Goal: Information Seeking & Learning: Learn about a topic

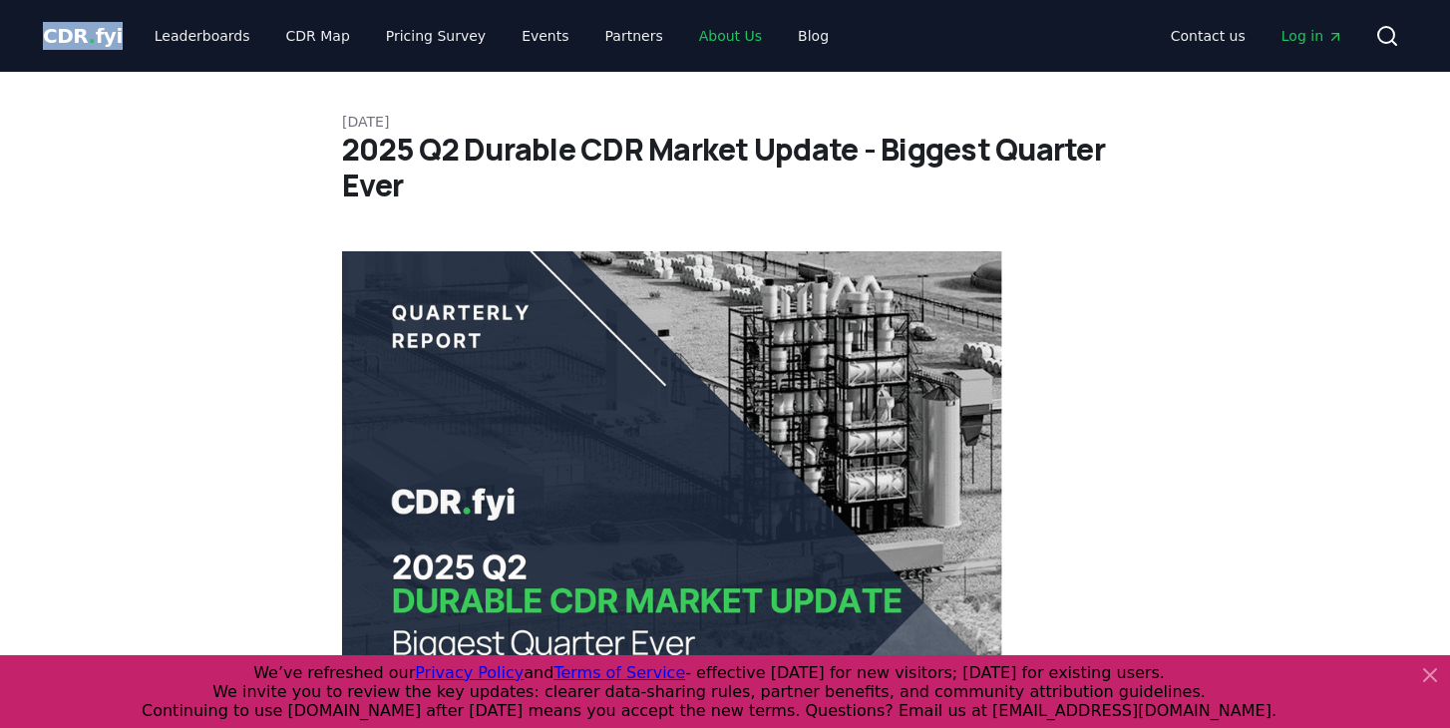
click at [683, 47] on link "About Us" at bounding box center [730, 36] width 95 height 36
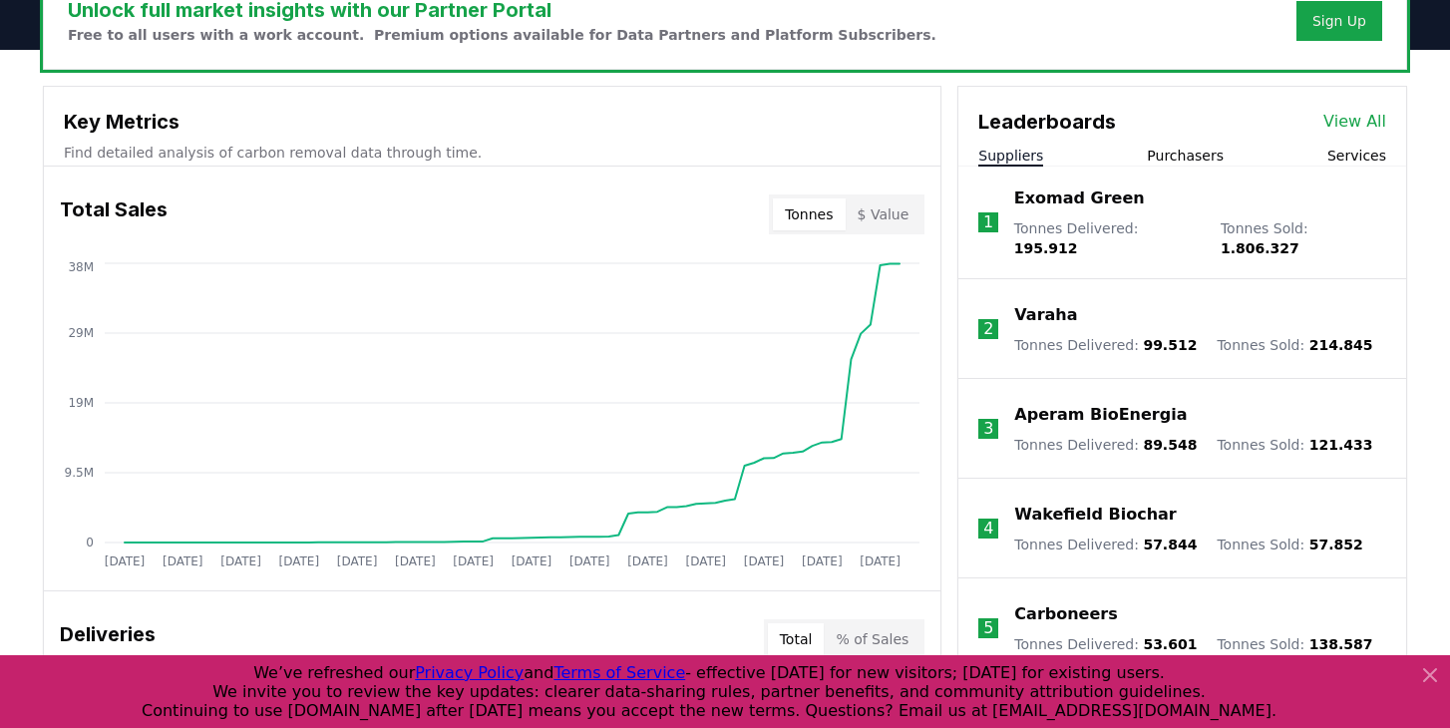
scroll to position [648, 0]
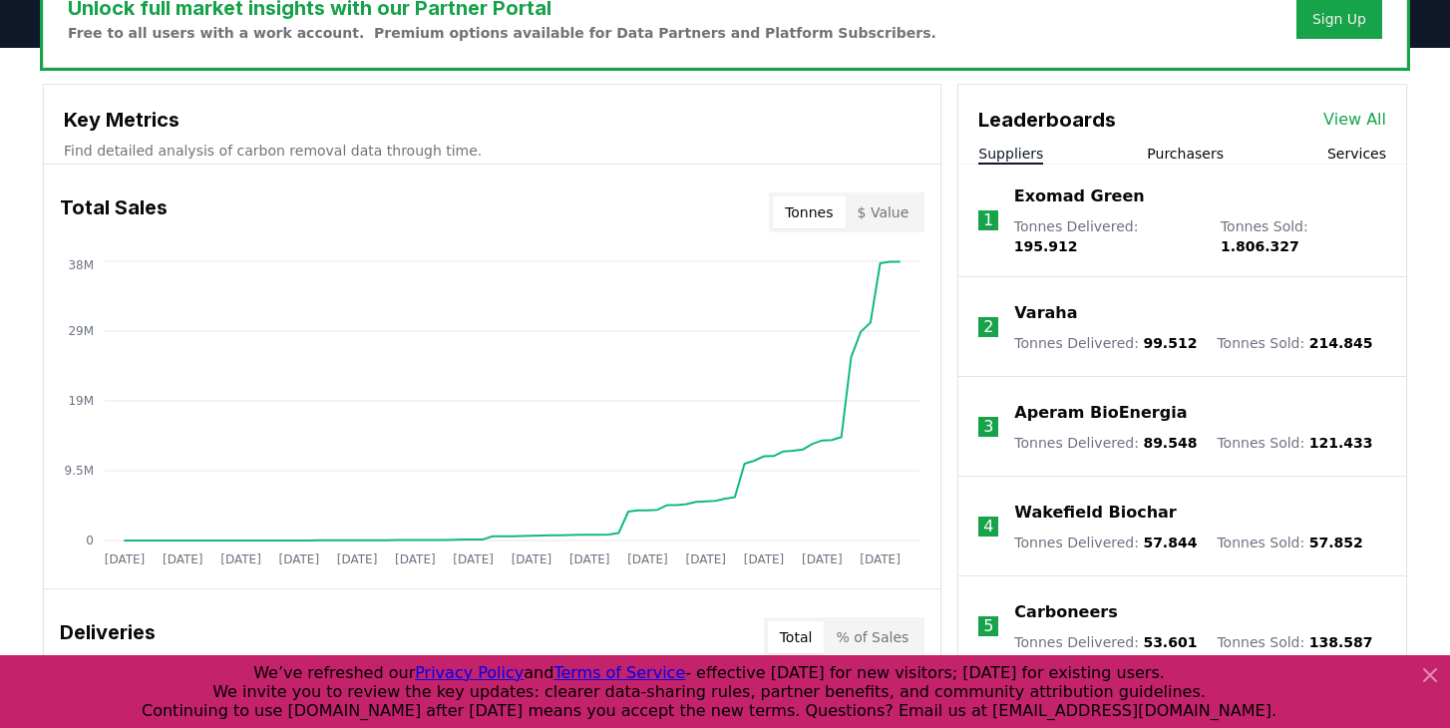
click at [893, 205] on button "$ Value" at bounding box center [884, 213] width 76 height 32
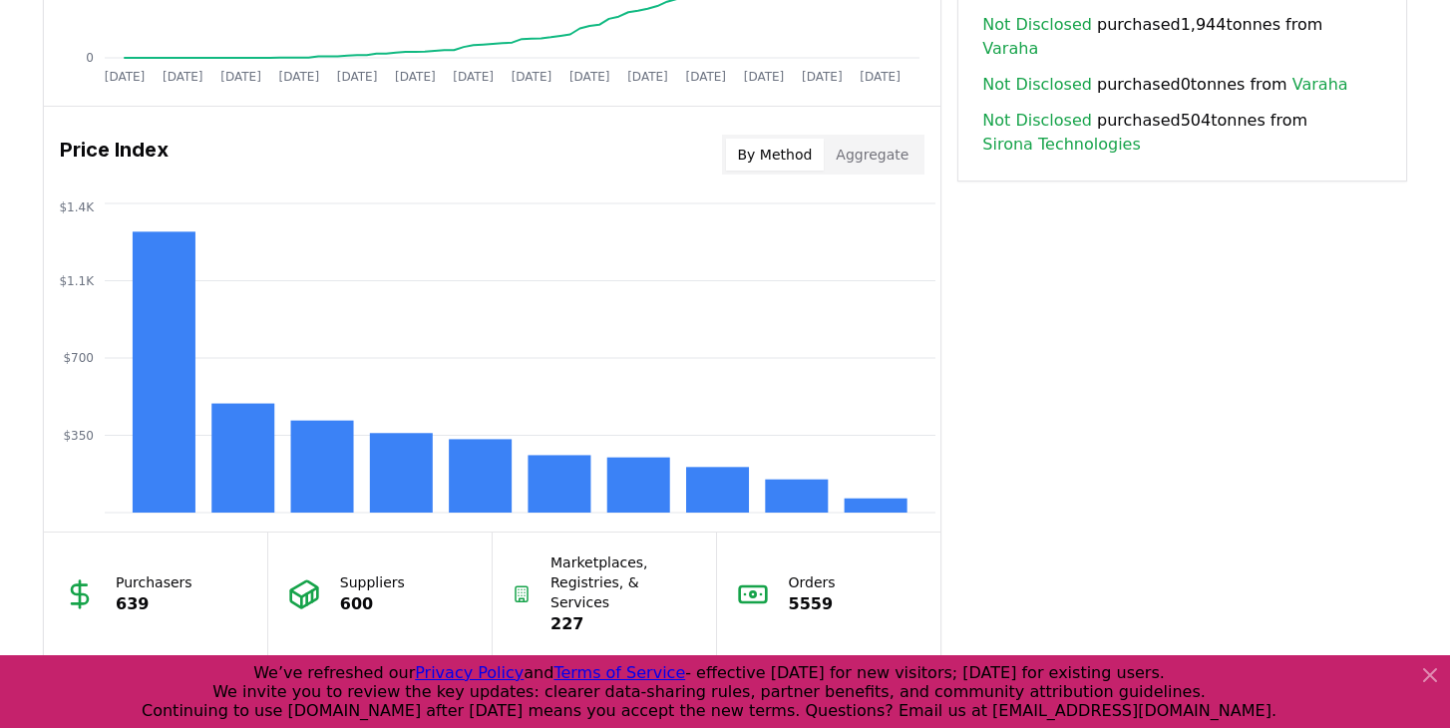
scroll to position [1554, 0]
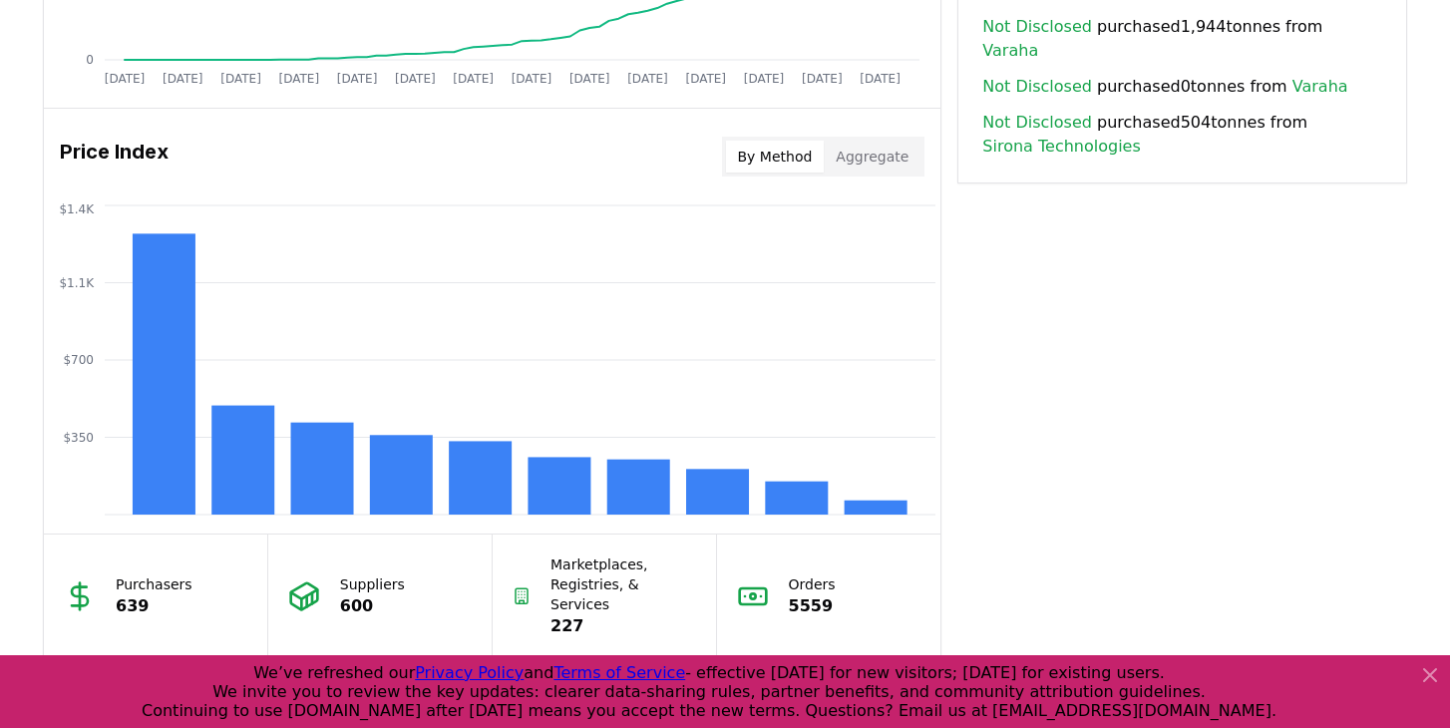
click at [884, 158] on button "Aggregate" at bounding box center [872, 157] width 97 height 32
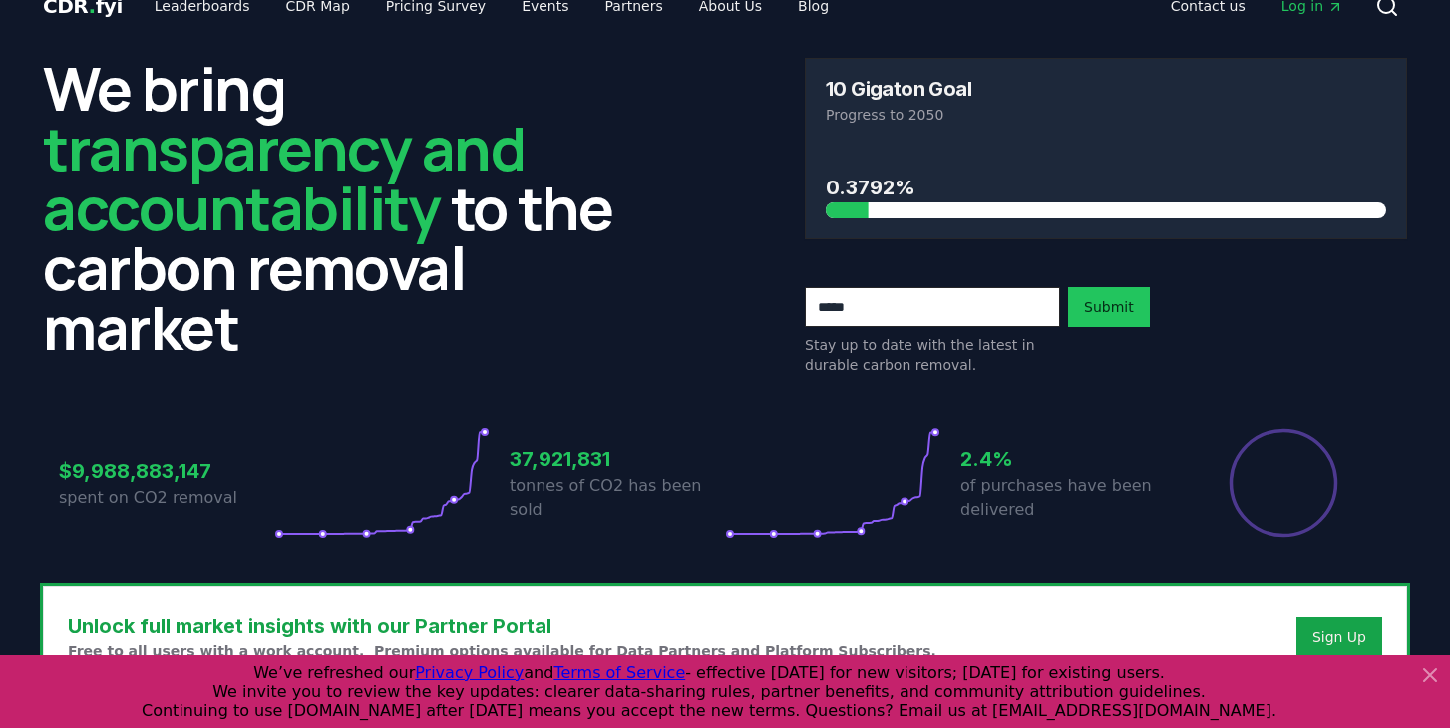
scroll to position [0, 0]
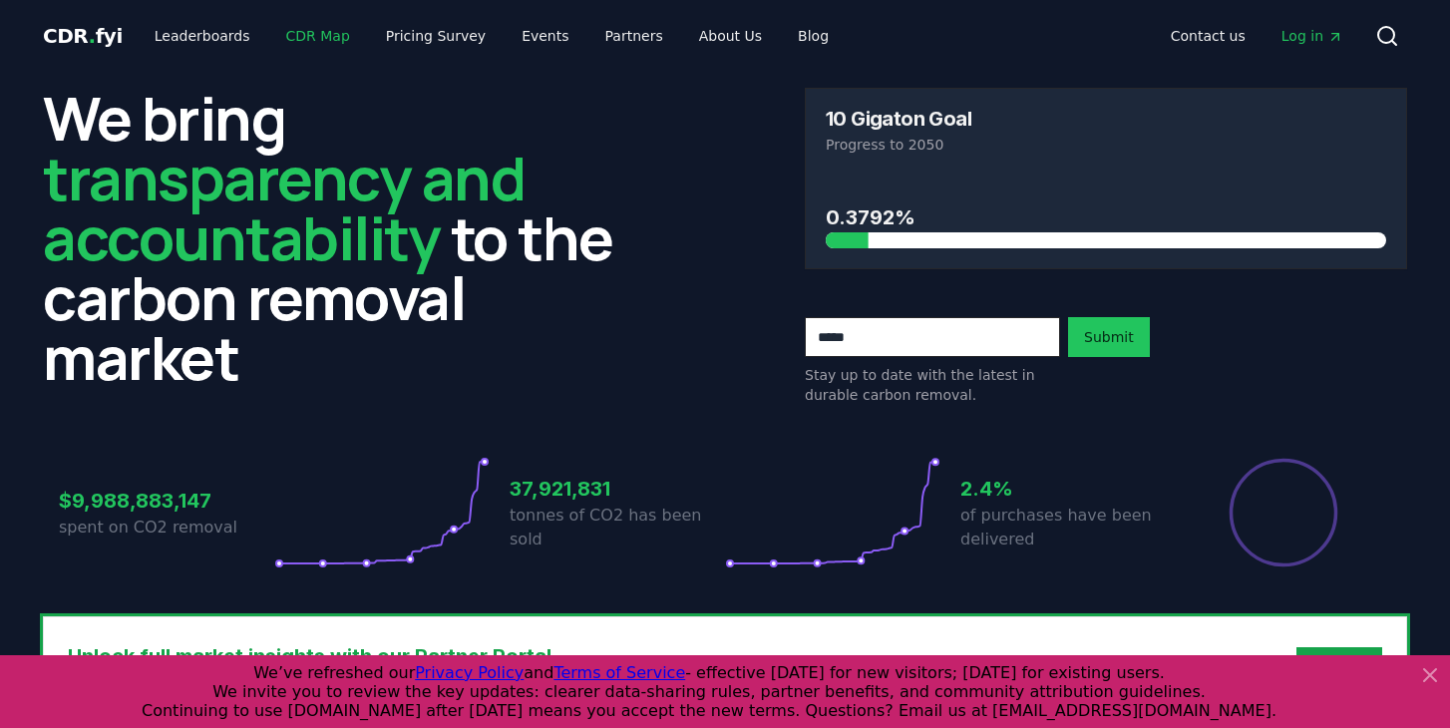
click at [284, 35] on link "CDR Map" at bounding box center [318, 36] width 96 height 36
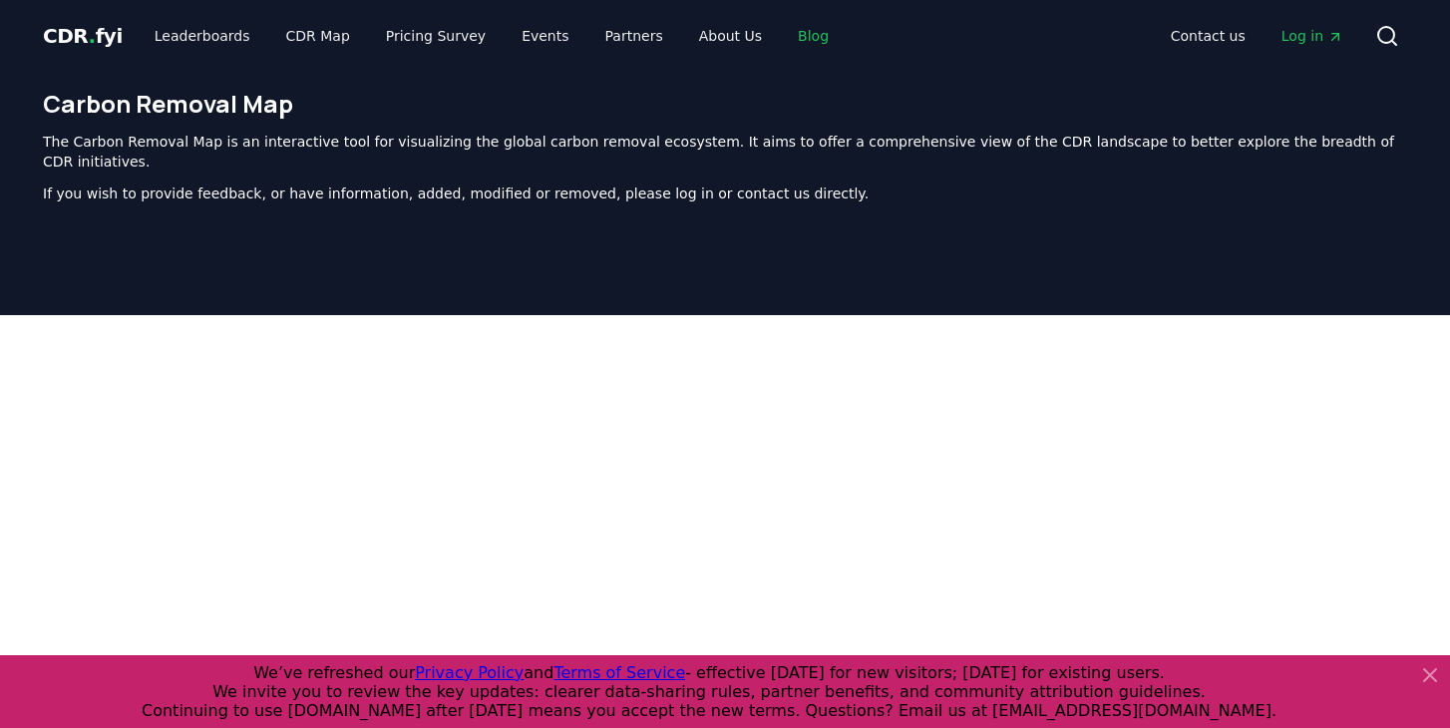
click at [792, 40] on link "Blog" at bounding box center [813, 36] width 63 height 36
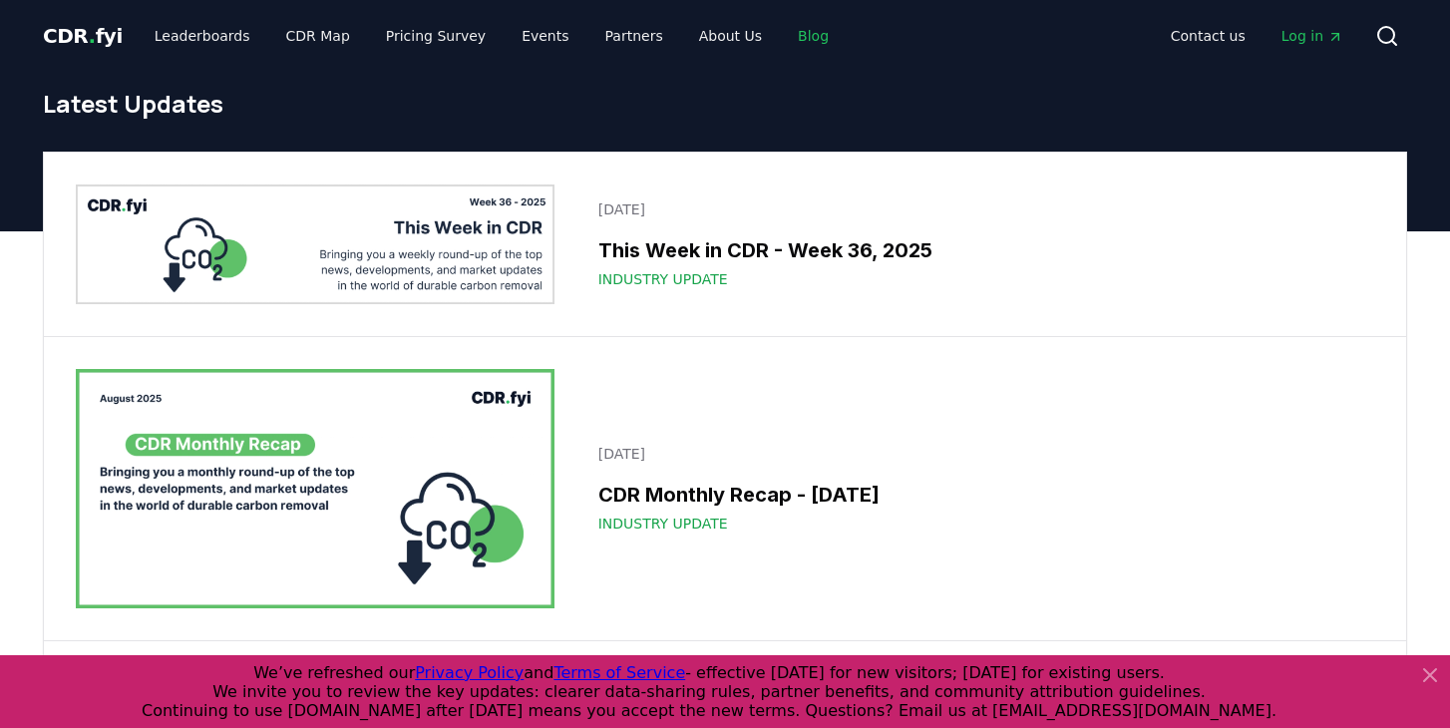
click at [792, 40] on link "Blog" at bounding box center [813, 36] width 63 height 36
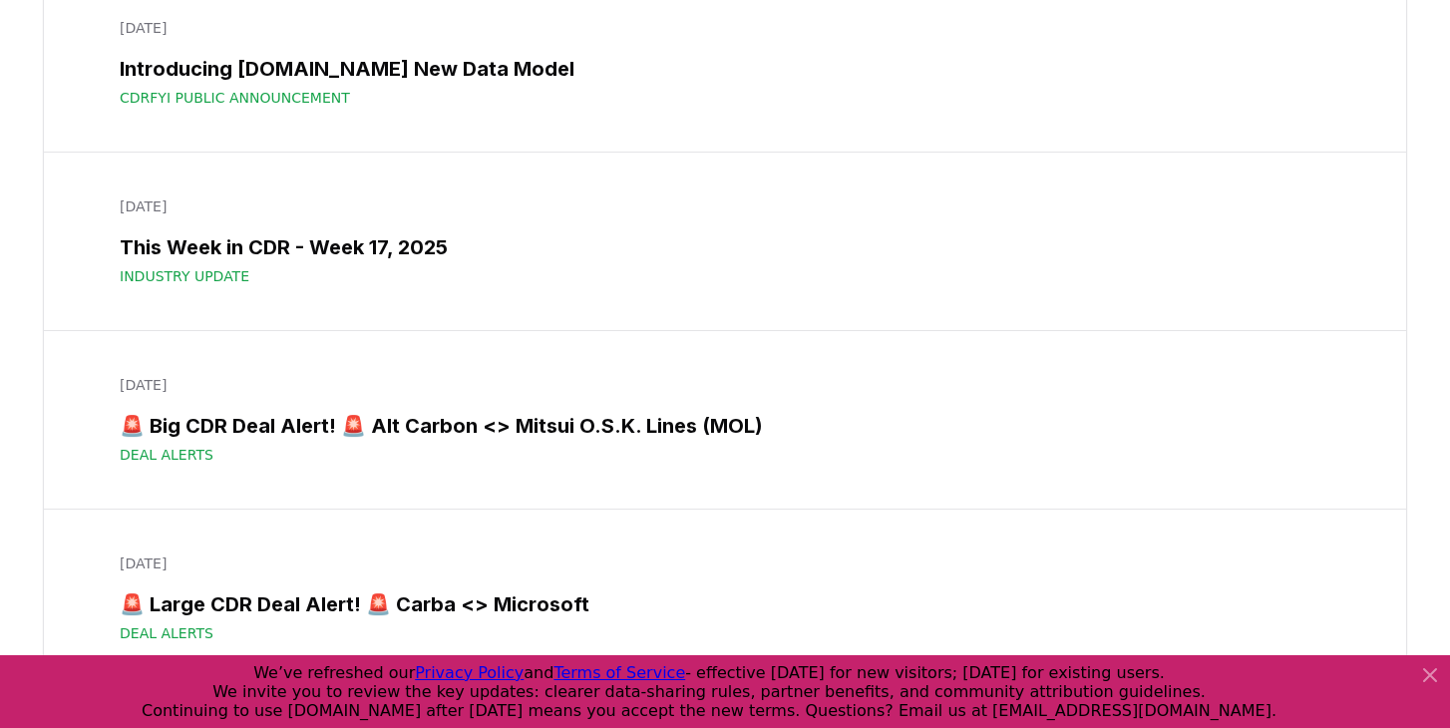
scroll to position [7641, 0]
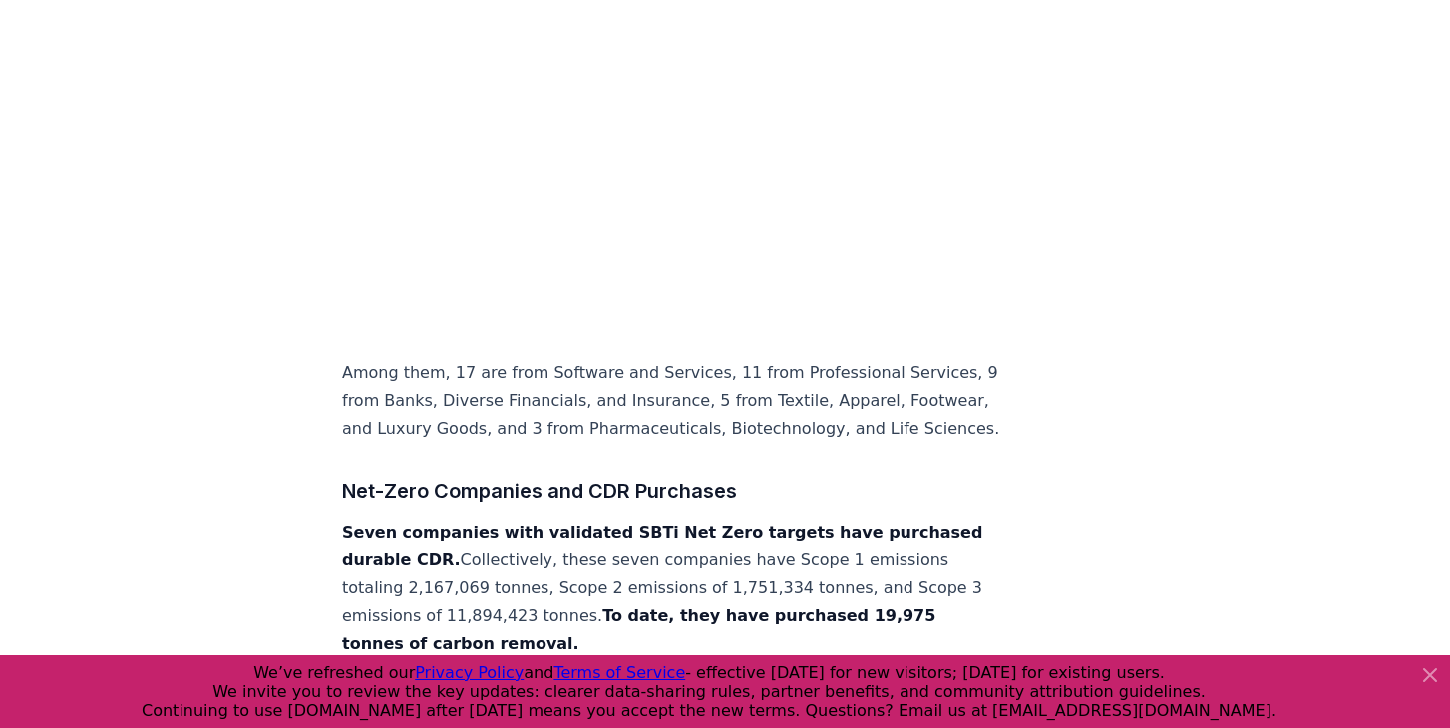
scroll to position [2432, 0]
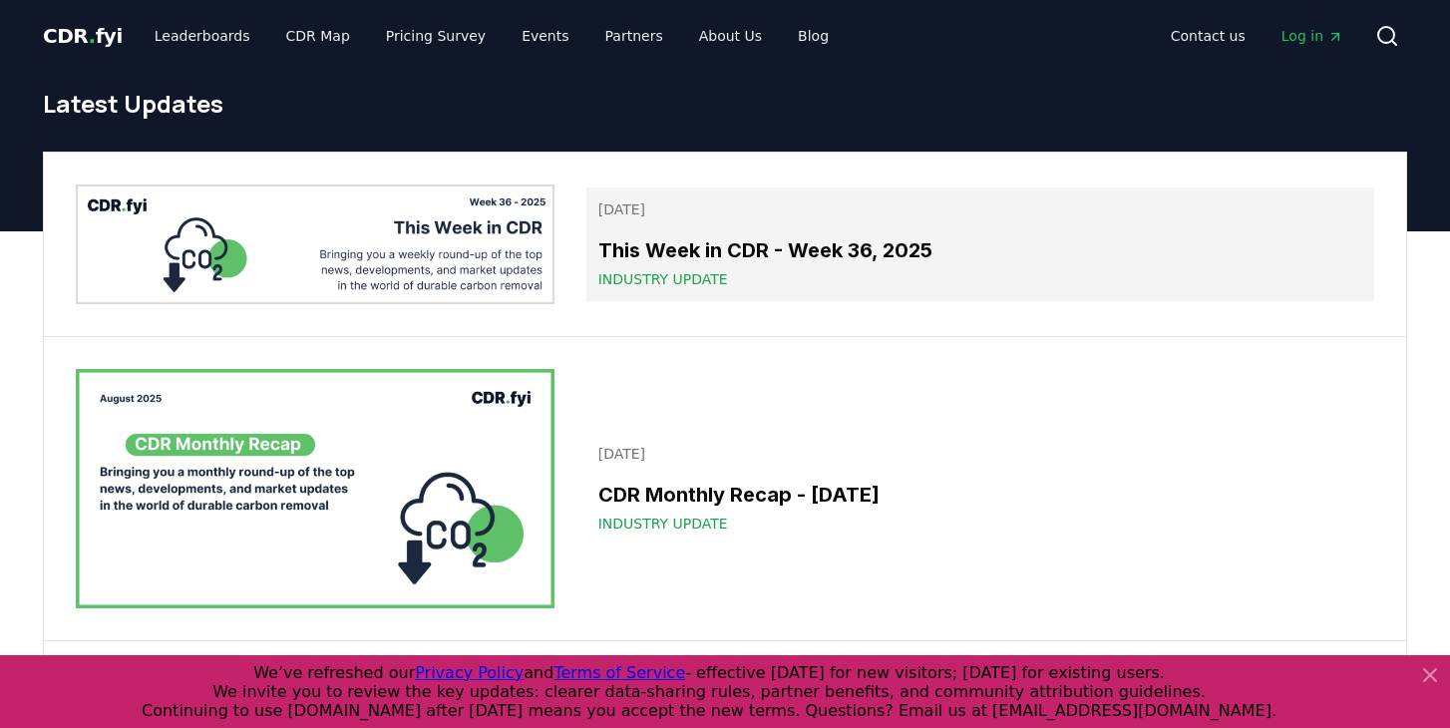
click at [852, 242] on h3 "This Week in CDR - Week 36, 2025" at bounding box center [981, 250] width 764 height 30
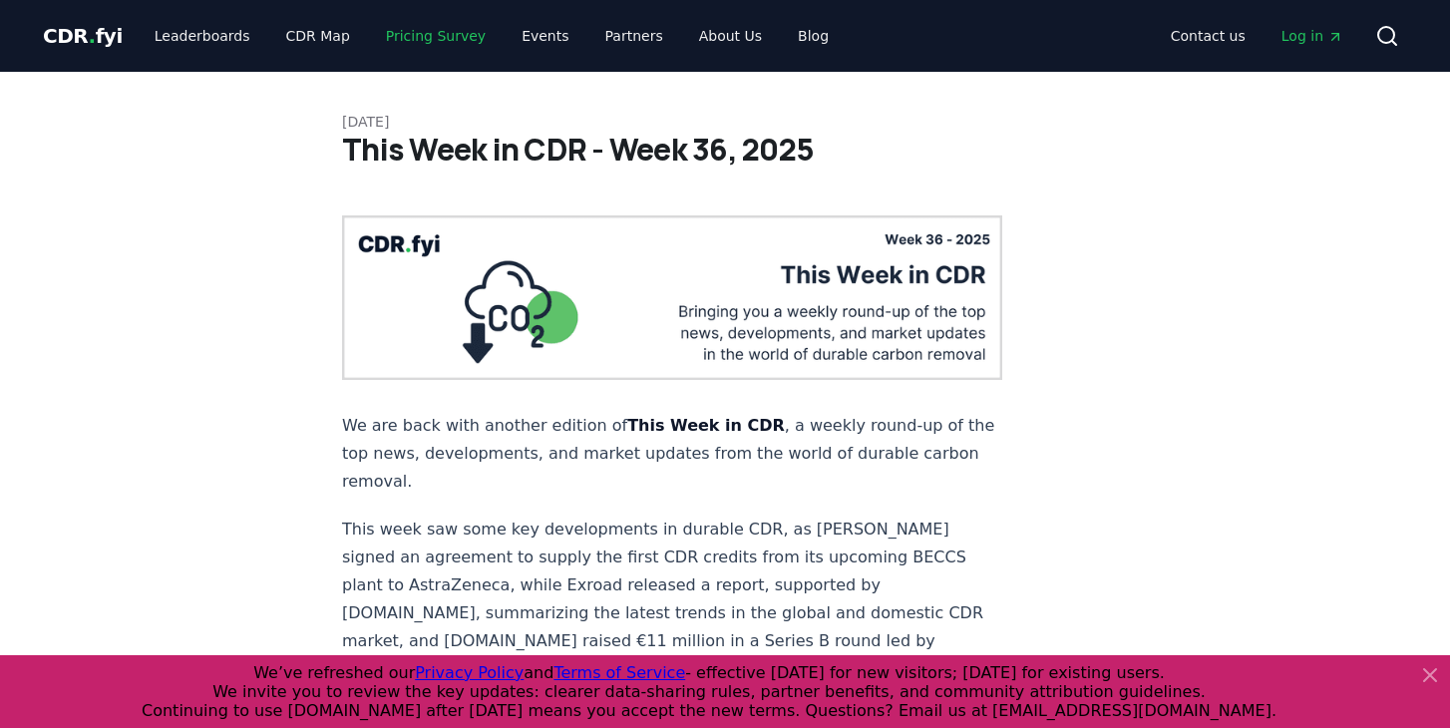
click at [382, 34] on link "Pricing Survey" at bounding box center [436, 36] width 132 height 36
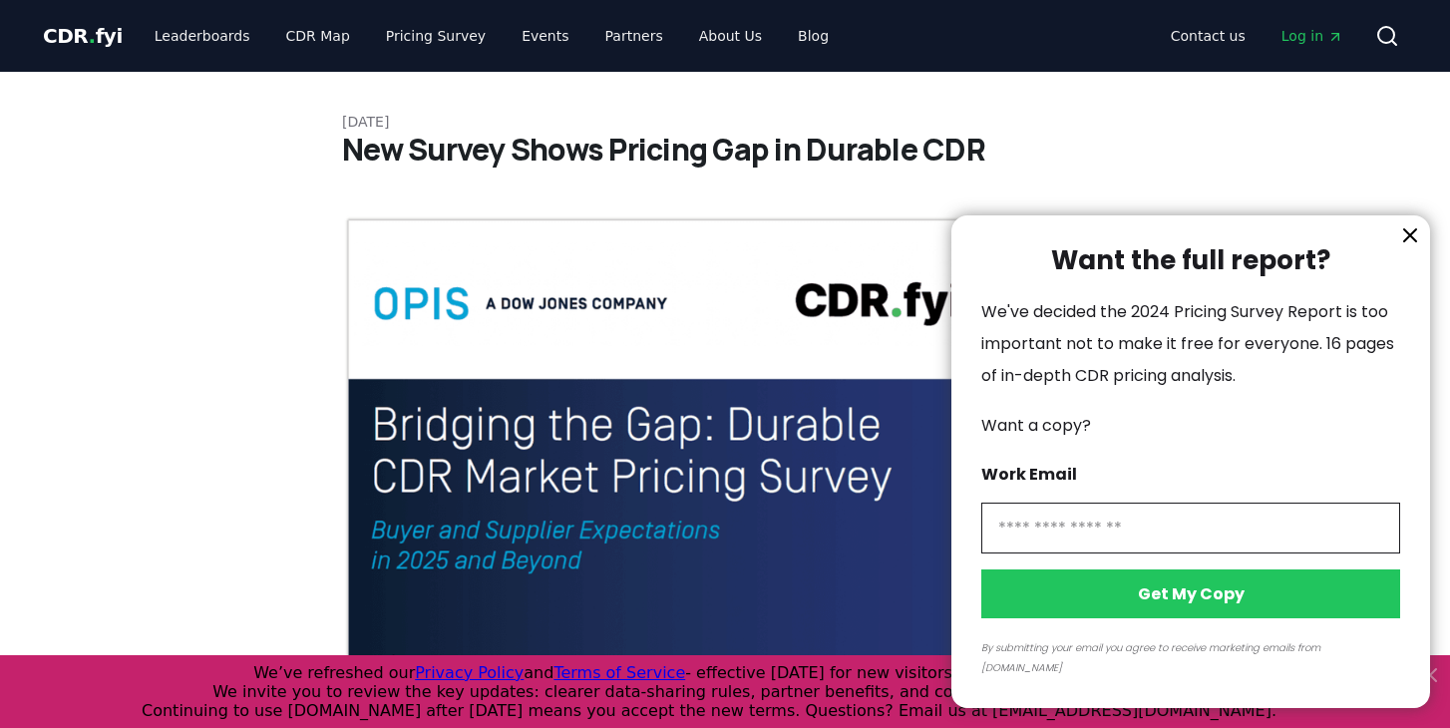
click at [177, 34] on div at bounding box center [725, 364] width 1450 height 728
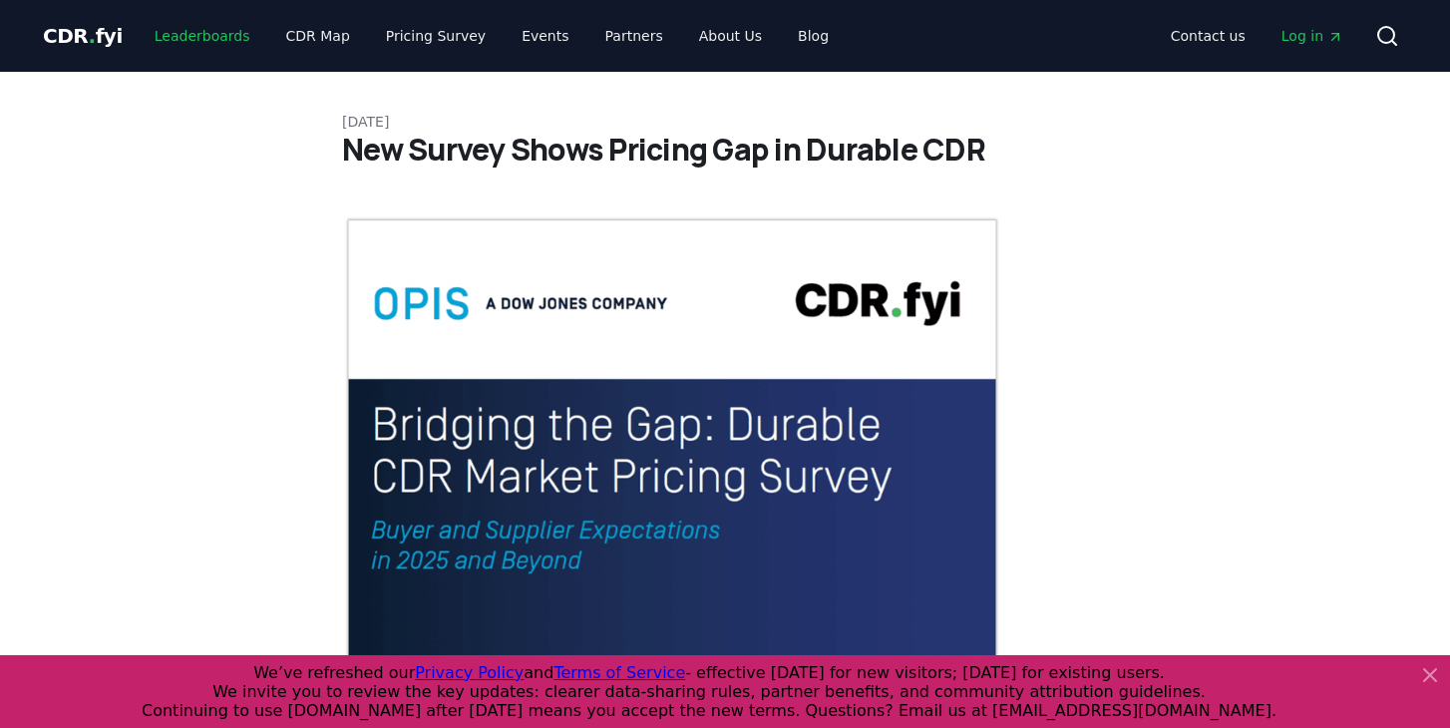
click at [203, 37] on link "Leaderboards" at bounding box center [203, 36] width 128 height 36
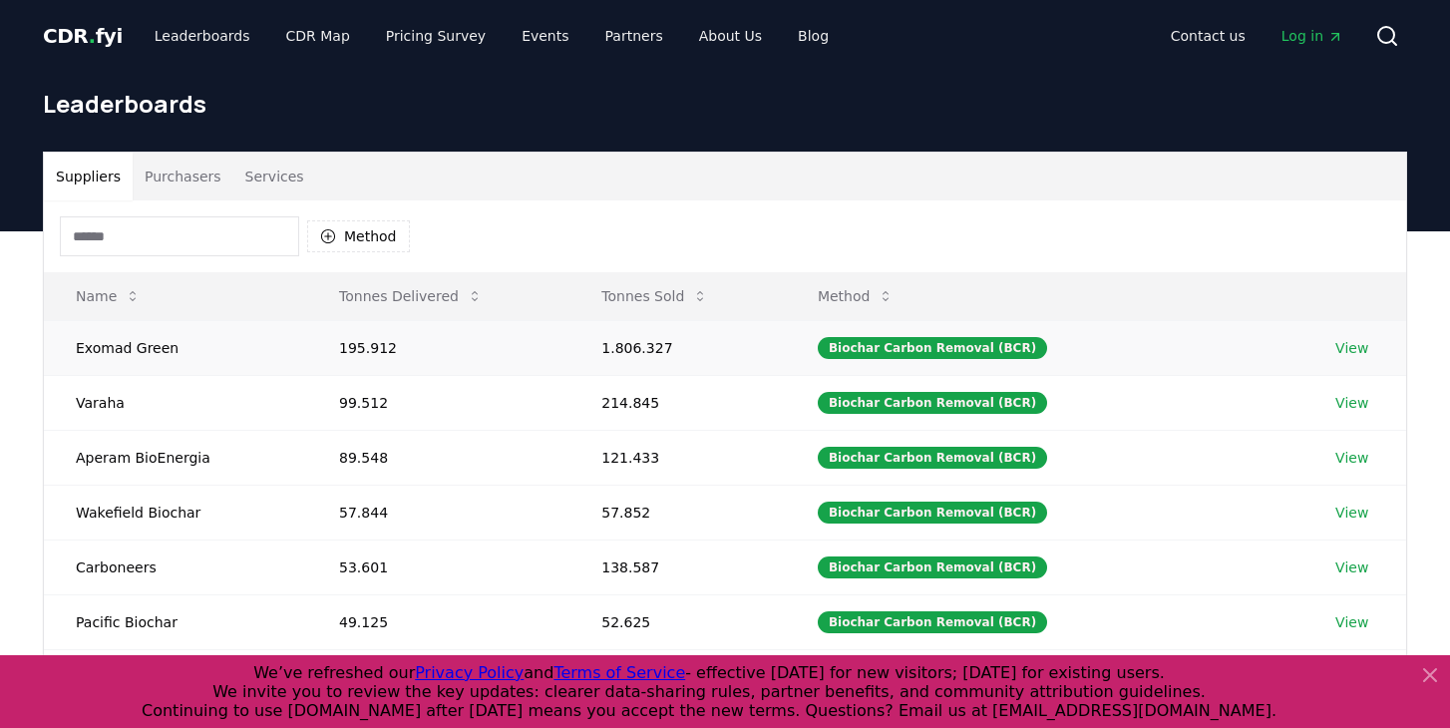
click at [1338, 348] on link "View" at bounding box center [1352, 348] width 33 height 20
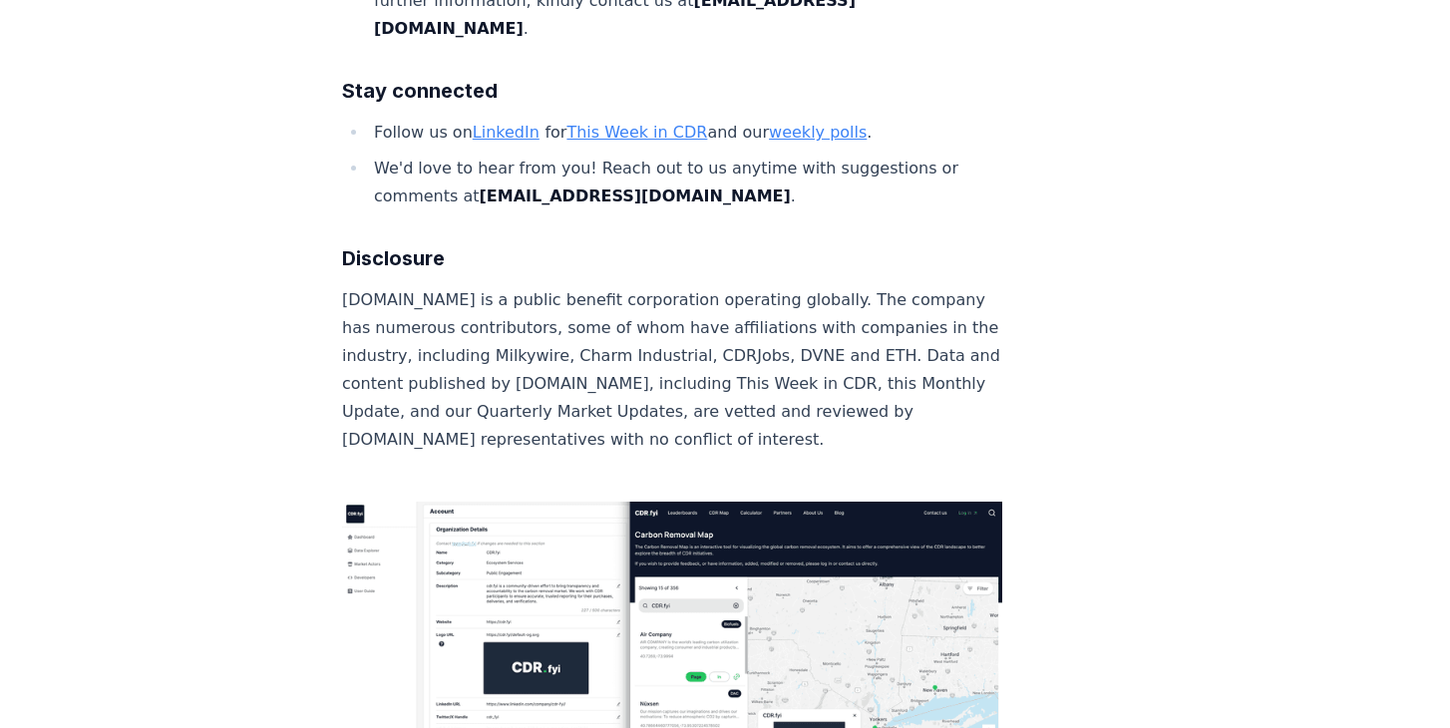
scroll to position [12946, 0]
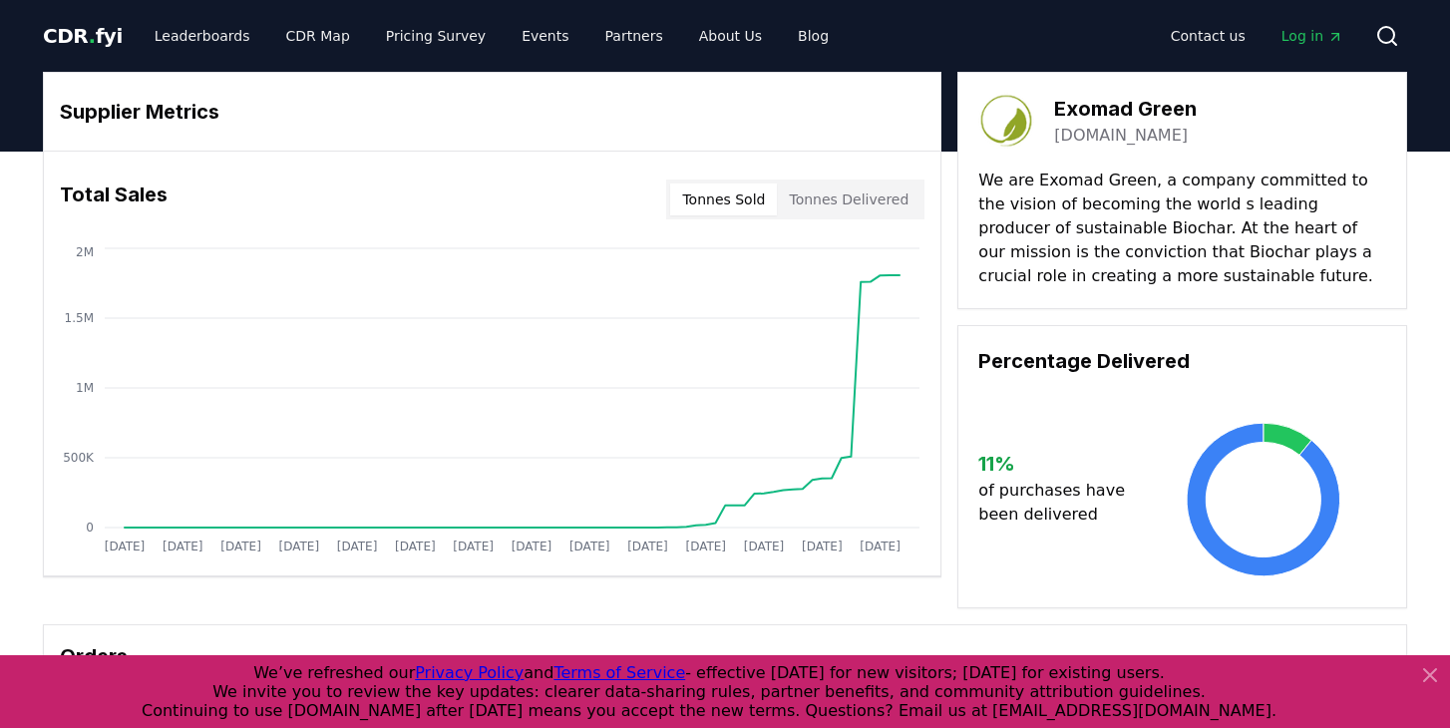
click at [836, 195] on button "Tonnes Delivered" at bounding box center [849, 200] width 144 height 32
click at [614, 37] on link "Partners" at bounding box center [635, 36] width 90 height 36
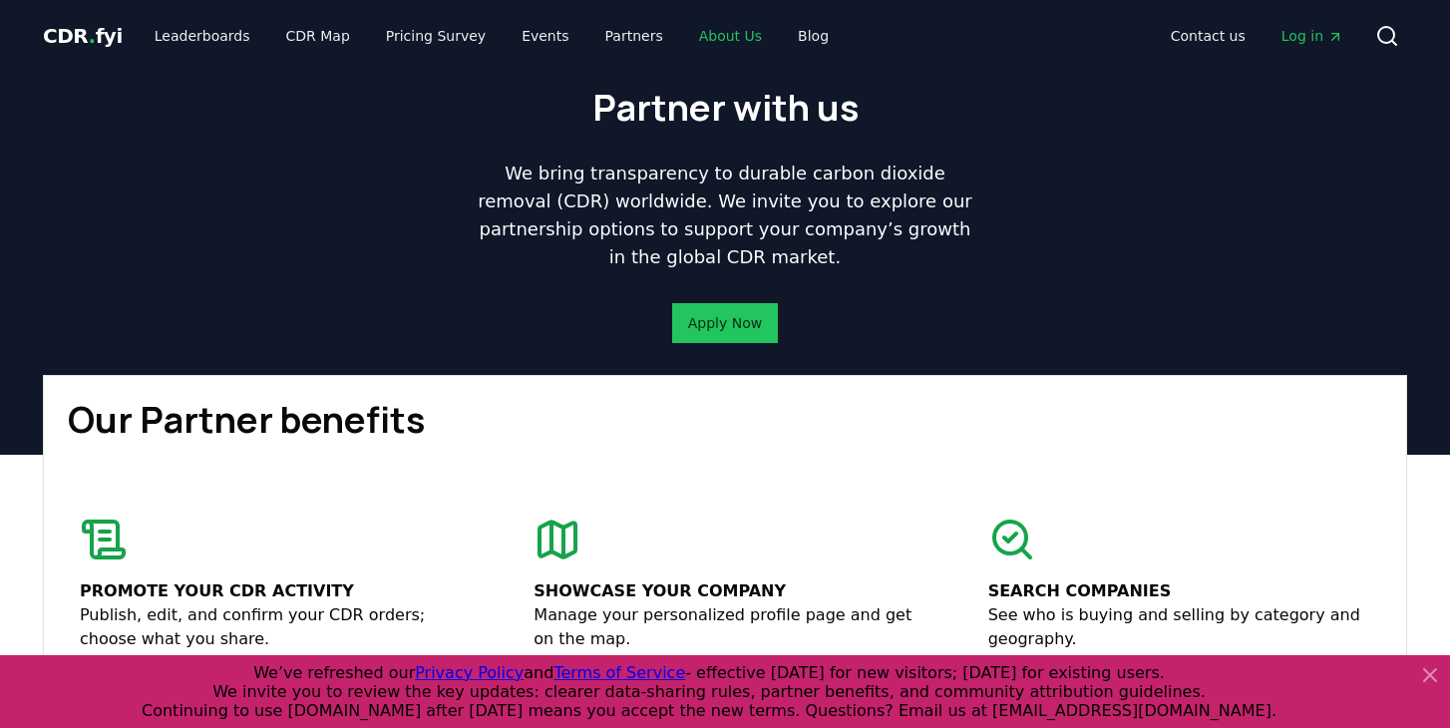
click at [706, 33] on link "About Us" at bounding box center [730, 36] width 95 height 36
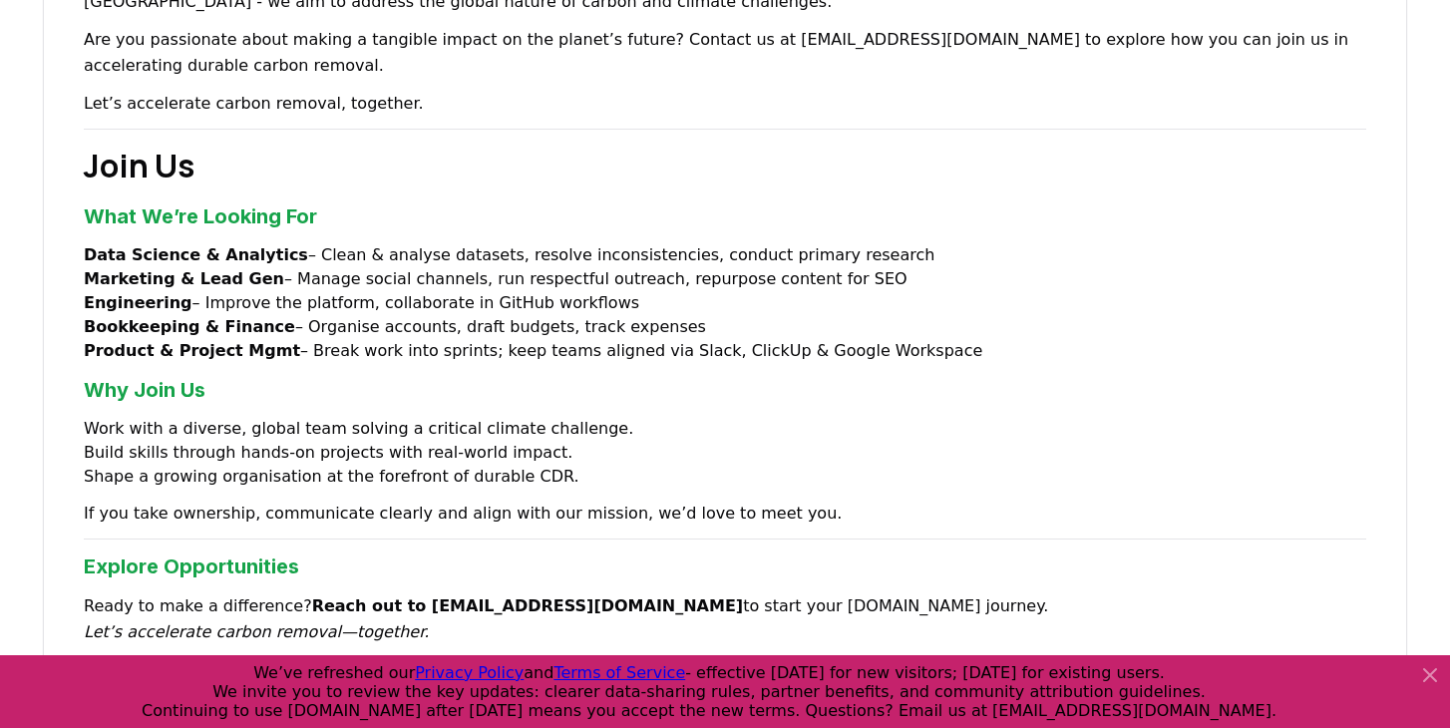
scroll to position [1462, 0]
